Goal: Task Accomplishment & Management: Use online tool/utility

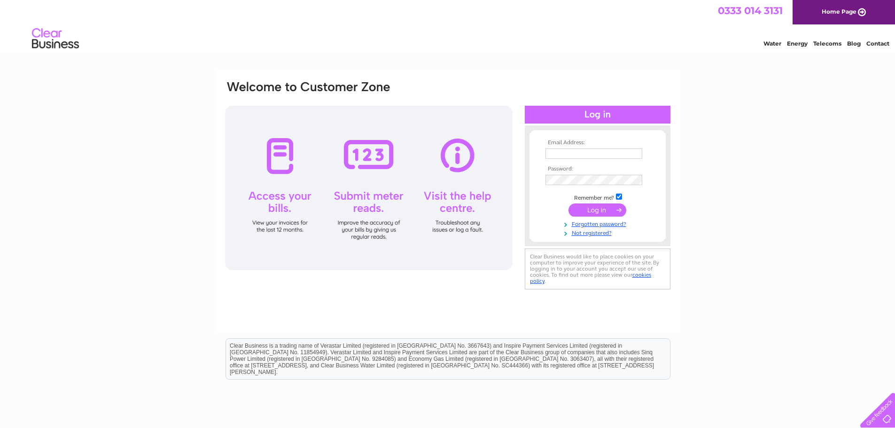
click at [586, 151] on input "text" at bounding box center [593, 153] width 97 height 10
type input "[EMAIL_ADDRESS][DOMAIN_NAME]"
click at [603, 208] on input "submit" at bounding box center [597, 209] width 58 height 13
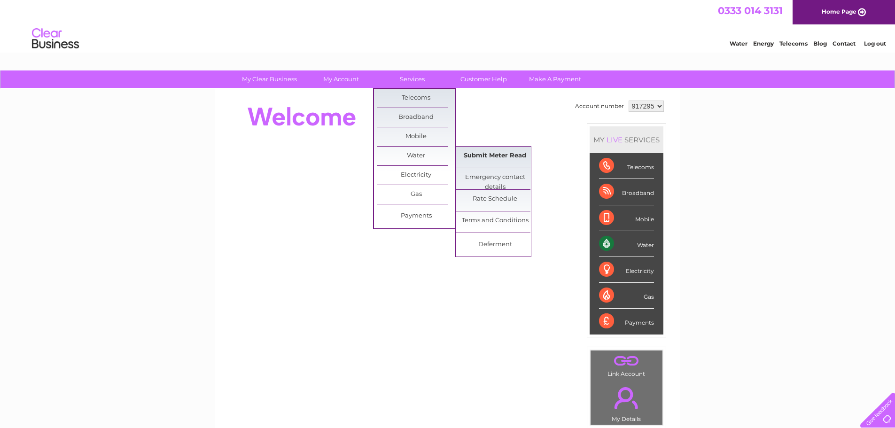
click at [475, 151] on link "Submit Meter Read" at bounding box center [495, 156] width 78 height 19
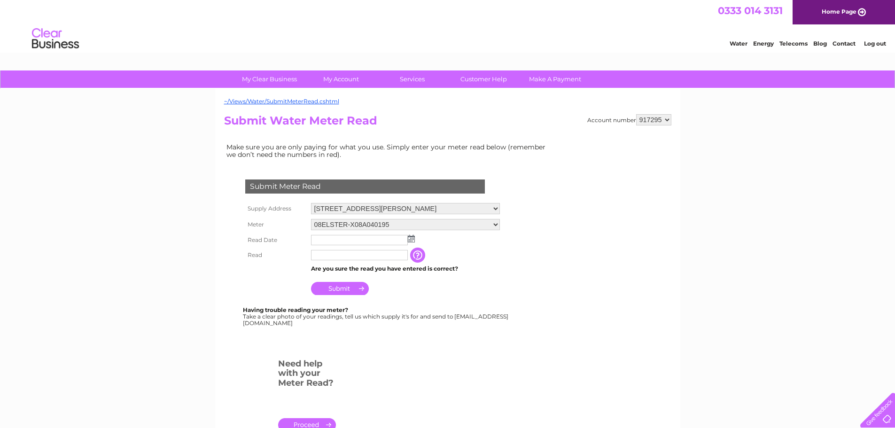
click at [410, 238] on img at bounding box center [411, 239] width 7 height 8
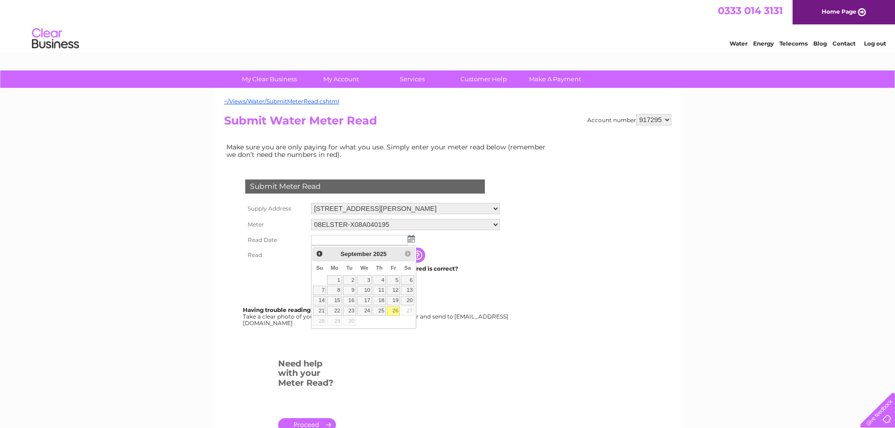
click at [393, 310] on link "26" at bounding box center [393, 310] width 13 height 9
type input "2025/09/26"
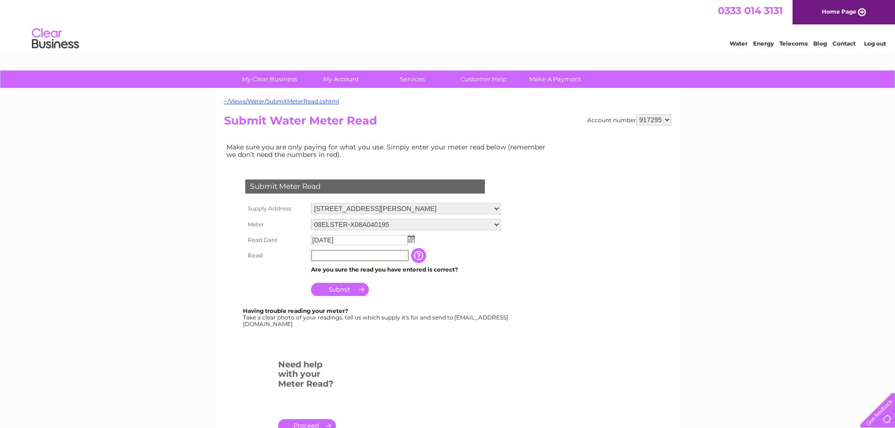
click at [341, 254] on input "text" at bounding box center [360, 255] width 98 height 11
type input "0415"
click at [353, 287] on input "Submit" at bounding box center [340, 289] width 58 height 13
